Goal: Task Accomplishment & Management: Manage account settings

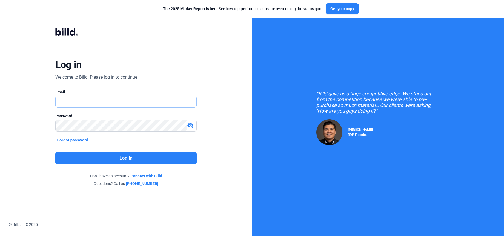
type input "[PERSON_NAME][EMAIL_ADDRESS][DOMAIN_NAME]"
click at [133, 158] on button "Log in" at bounding box center [125, 158] width 141 height 13
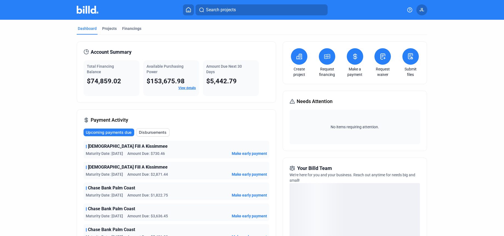
click at [354, 59] on icon at bounding box center [355, 56] width 3 height 5
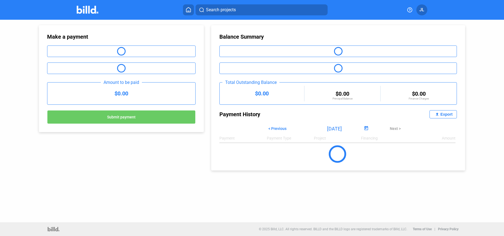
drag, startPoint x: 85, startPoint y: 8, endPoint x: 90, endPoint y: 13, distance: 7.2
click at [85, 8] on img at bounding box center [88, 10] width 22 height 8
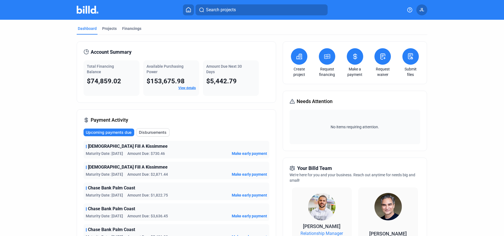
click at [356, 60] on button at bounding box center [355, 56] width 16 height 16
